Goal: Transaction & Acquisition: Purchase product/service

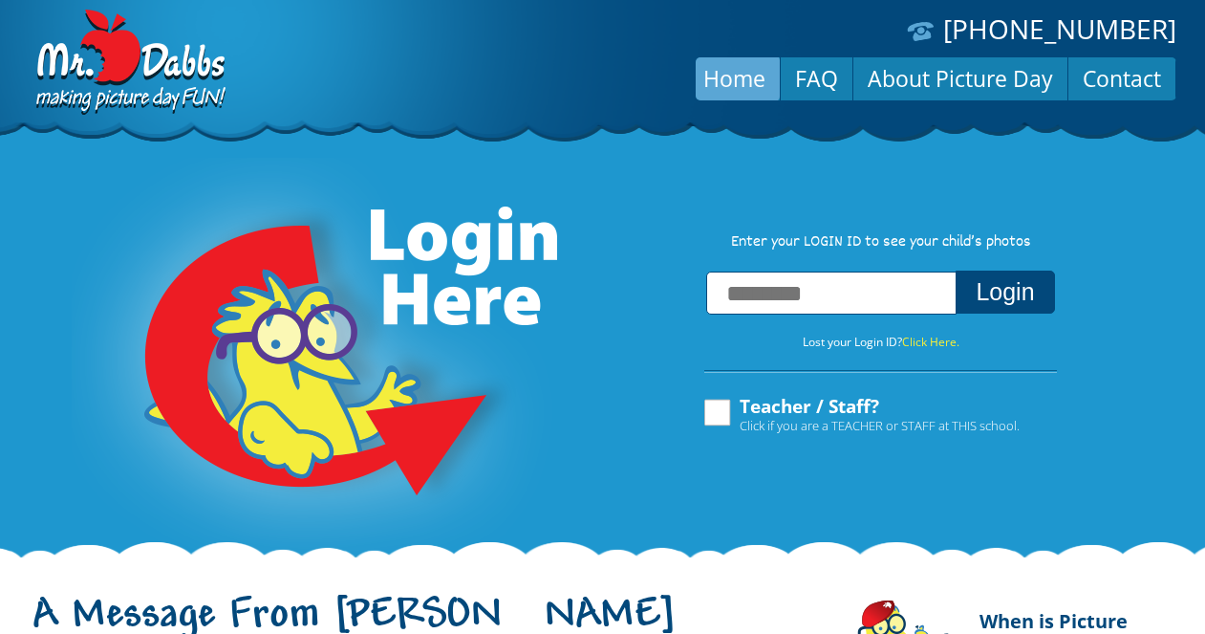
click at [784, 307] on input "text" at bounding box center [831, 292] width 250 height 43
type input "**********"
click at [1000, 299] on button "Login" at bounding box center [1005, 291] width 98 height 43
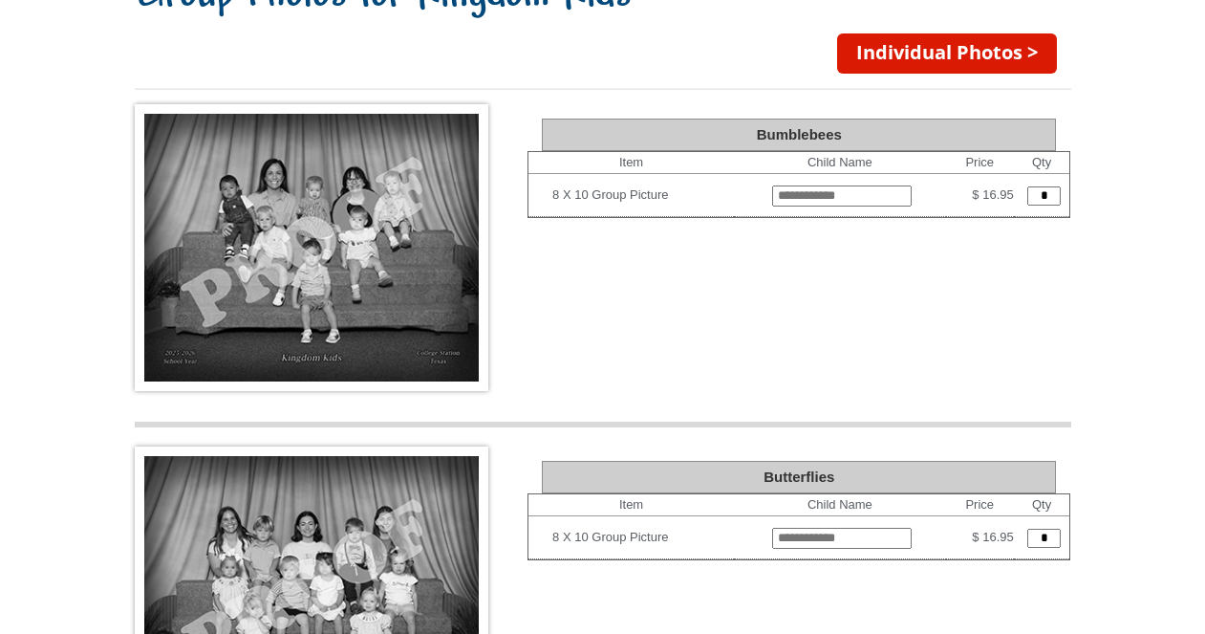
scroll to position [198, 0]
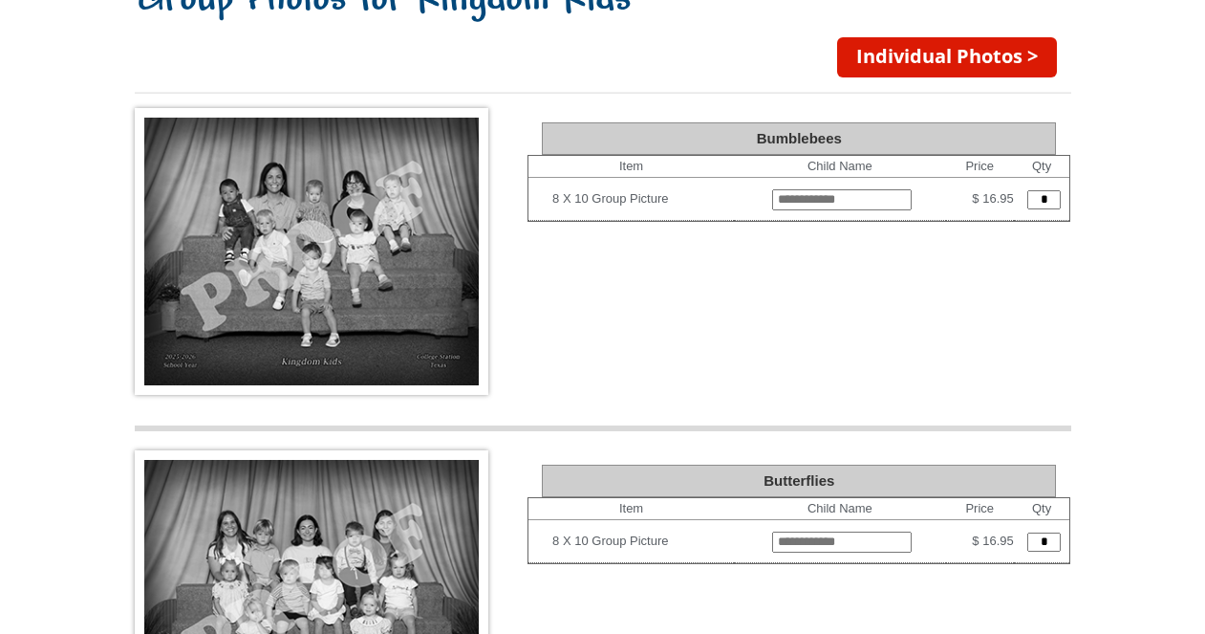
click at [380, 320] on img at bounding box center [312, 251] width 354 height 287
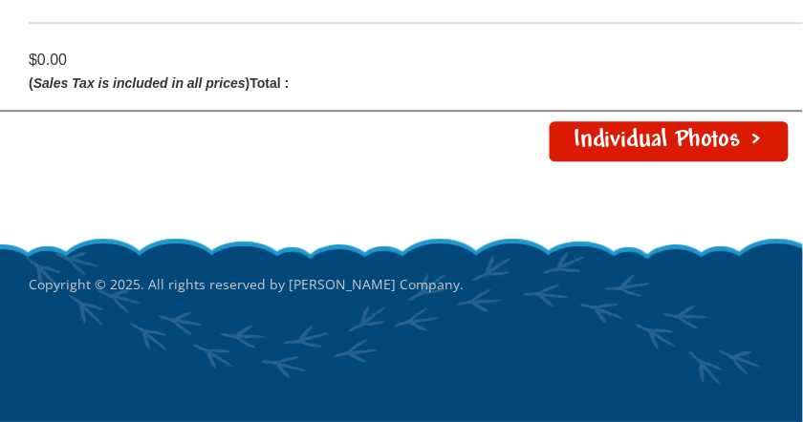
scroll to position [5755, 0]
click at [683, 144] on link "Individual Photos >" at bounding box center [668, 141] width 239 height 40
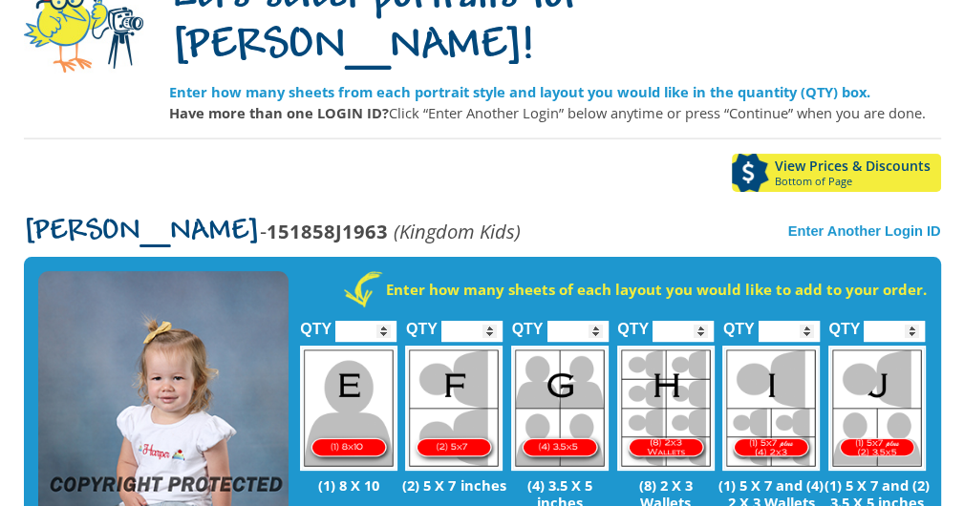
scroll to position [213, 0]
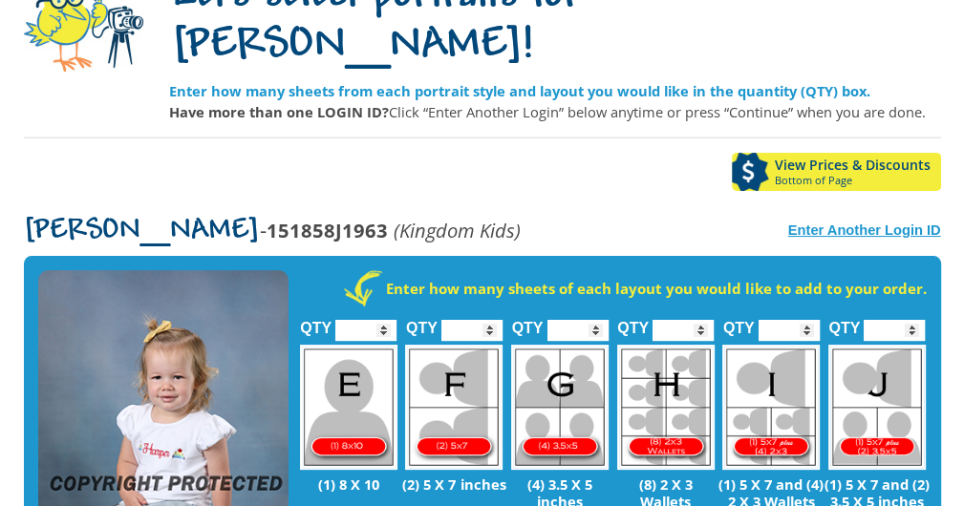
click at [802, 223] on strong "Enter Another Login ID" at bounding box center [864, 230] width 153 height 15
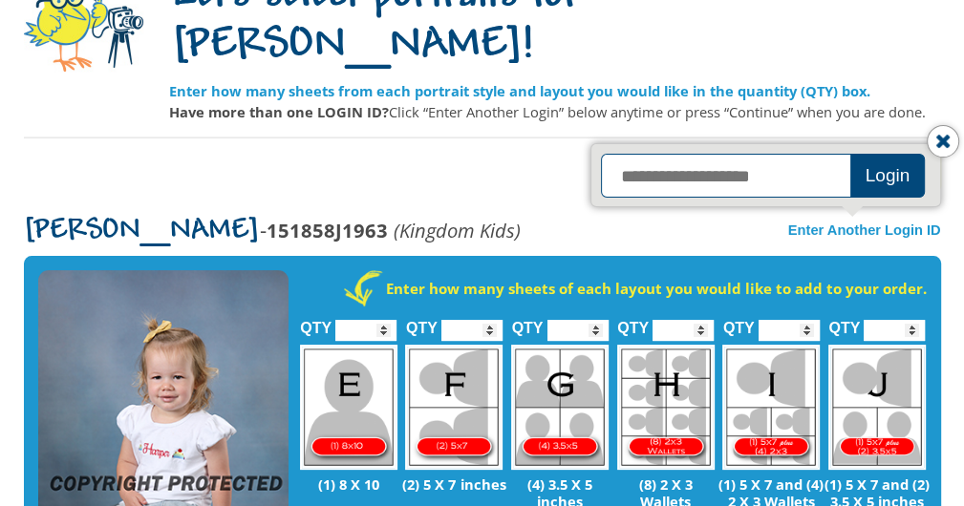
click at [732, 154] on input "text" at bounding box center [728, 176] width 255 height 44
type input "**********"
click at [802, 154] on button "Login" at bounding box center [887, 176] width 75 height 44
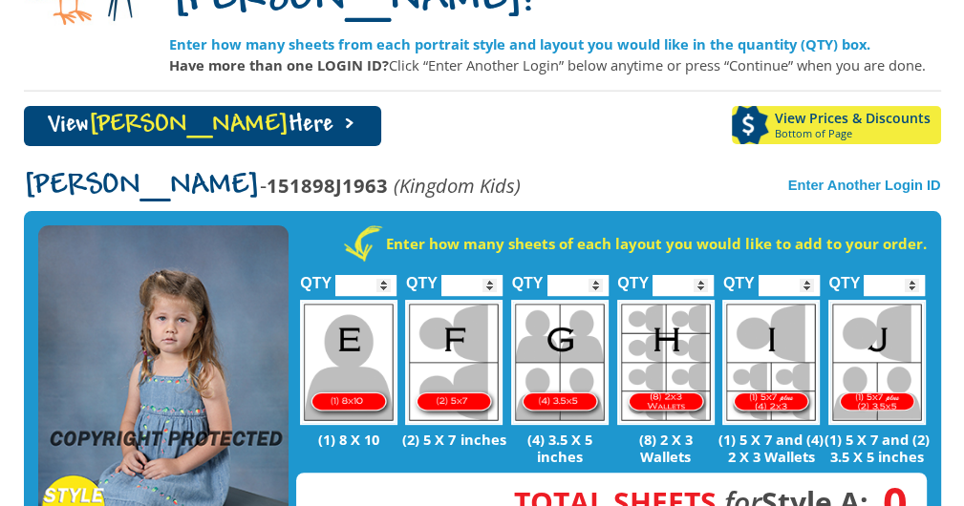
scroll to position [260, 0]
click at [173, 106] on link "View [PERSON_NAME] Here >" at bounding box center [202, 126] width 357 height 40
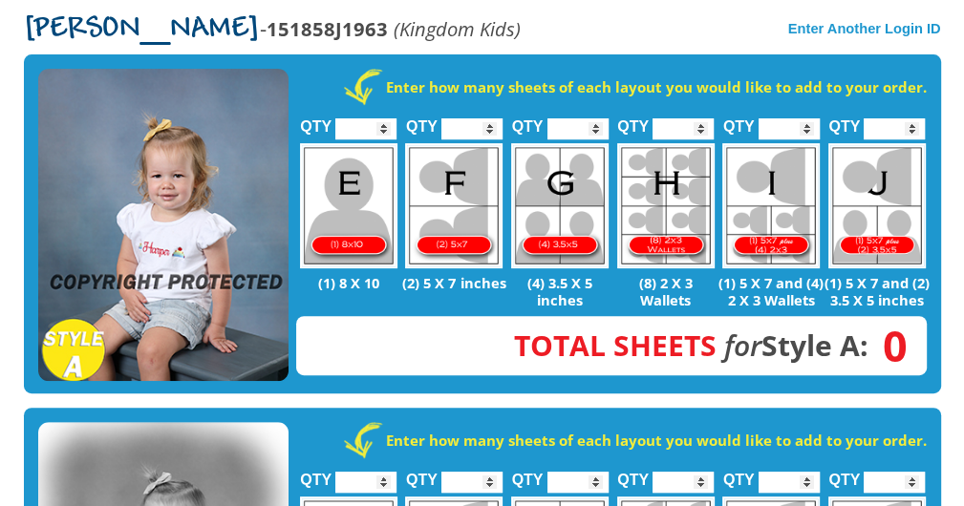
scroll to position [417, 0]
